Goal: Transaction & Acquisition: Purchase product/service

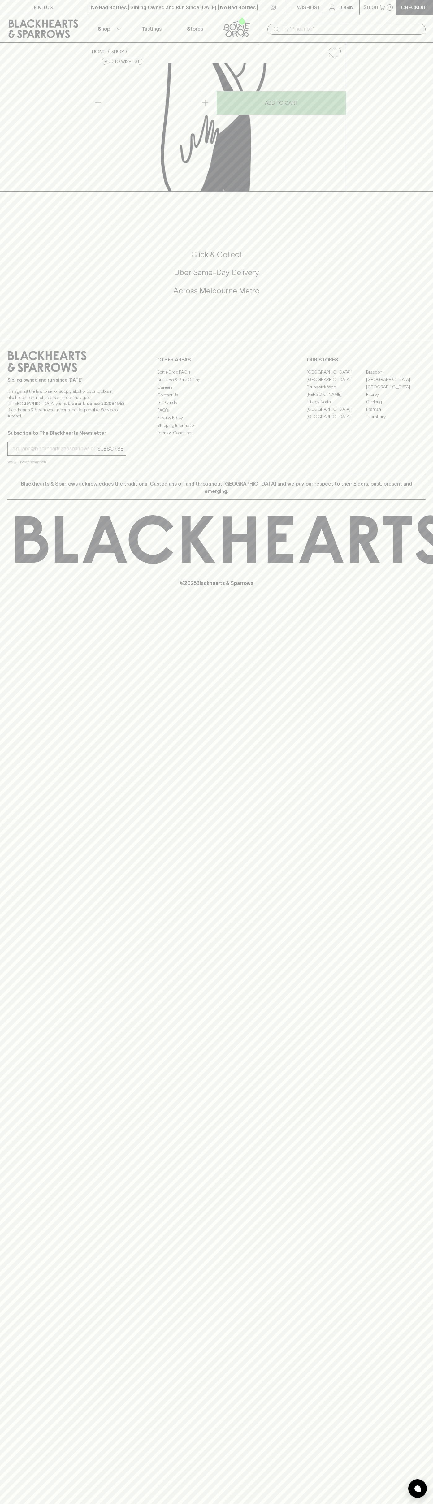
click at [292, 20] on div "​" at bounding box center [346, 29] width 173 height 28
click at [422, 260] on h5 "Click & Collect" at bounding box center [216, 254] width 418 height 10
click at [65, 1504] on html "FIND US | No Bad Bottles | Sibling Owned and Run Since [DATE] | No Bad Bottles …" at bounding box center [216, 752] width 433 height 1504
click at [13, 192] on div "HOME SHOP Fonseca Late Bottled Vintage 2018 750ml $66.00 Add to wishlist 10% di…" at bounding box center [216, 117] width 433 height 149
